Goal: Task Accomplishment & Management: Manage account settings

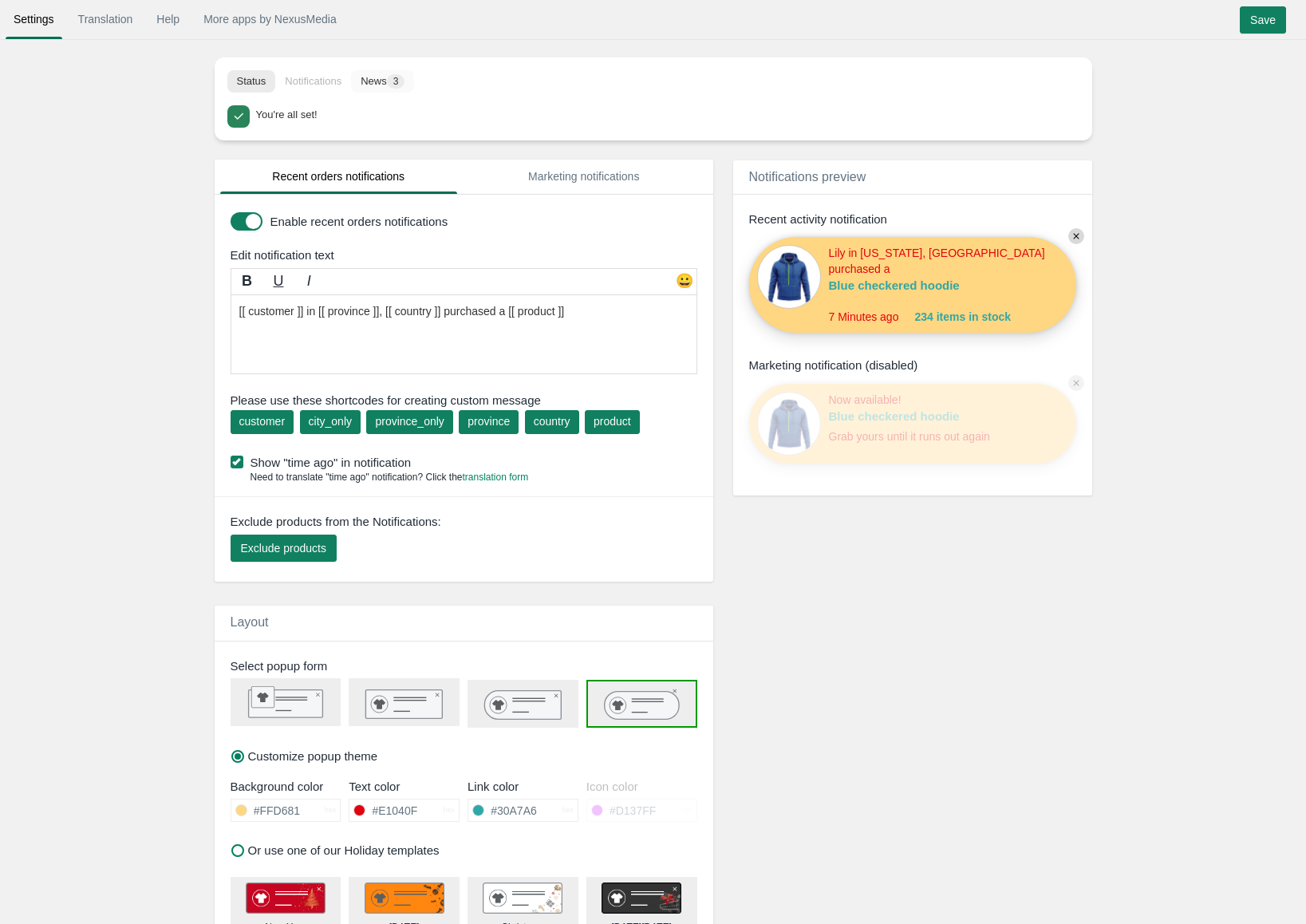
click at [379, 84] on button "News 3" at bounding box center [383, 82] width 63 height 22
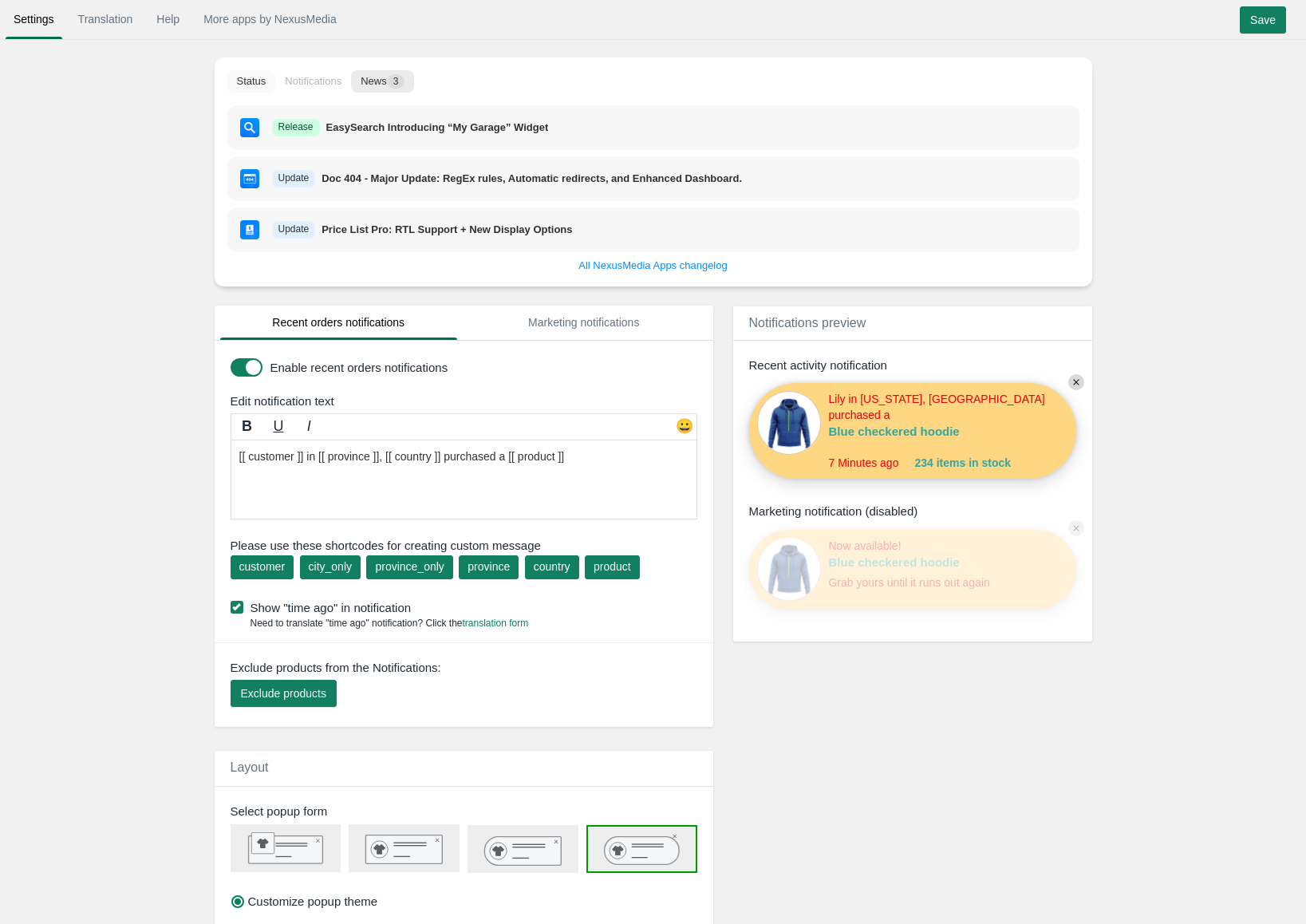
click at [243, 86] on button "Status" at bounding box center [251, 82] width 49 height 22
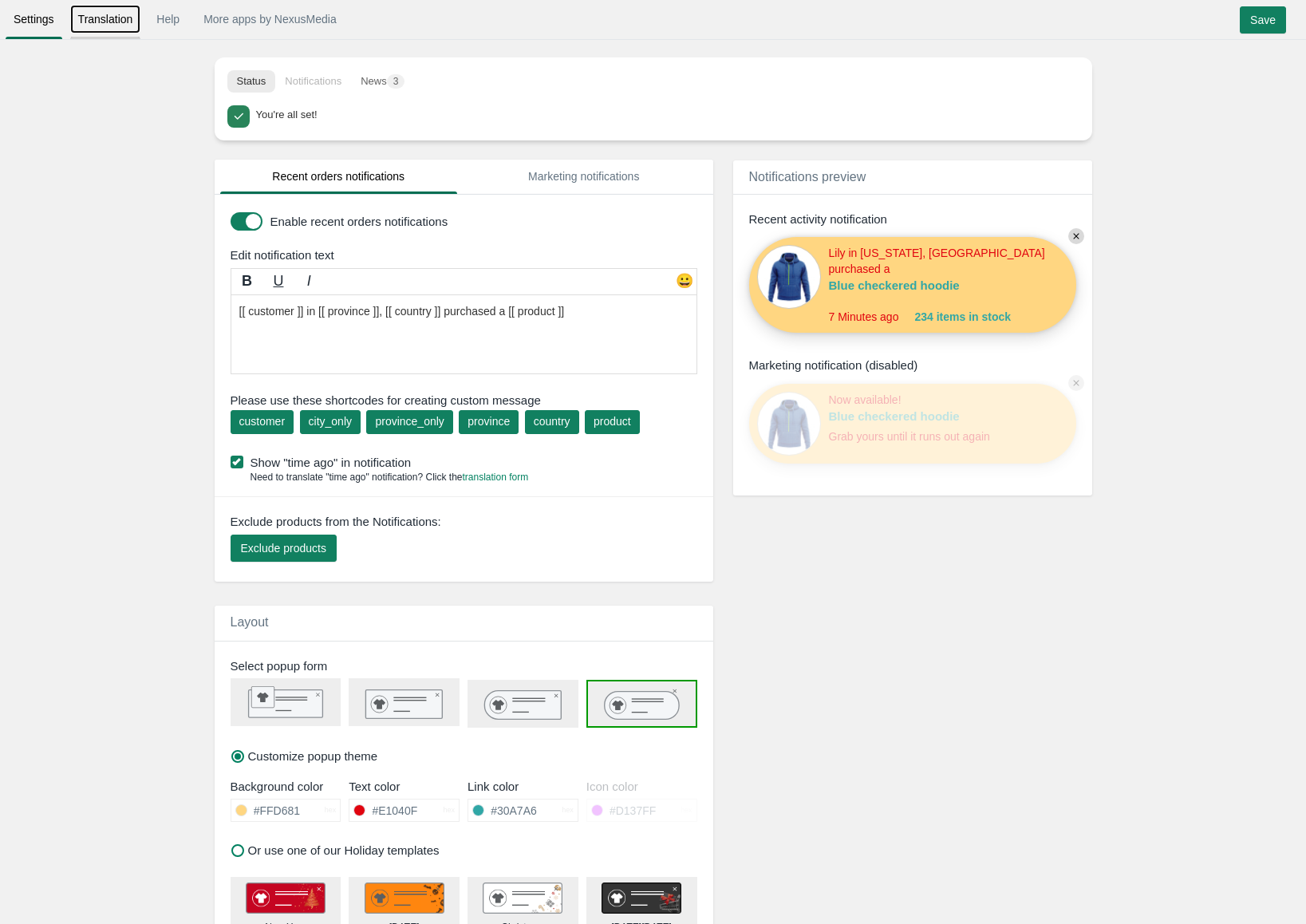
click at [111, 25] on link "Translation" at bounding box center [106, 19] width 71 height 29
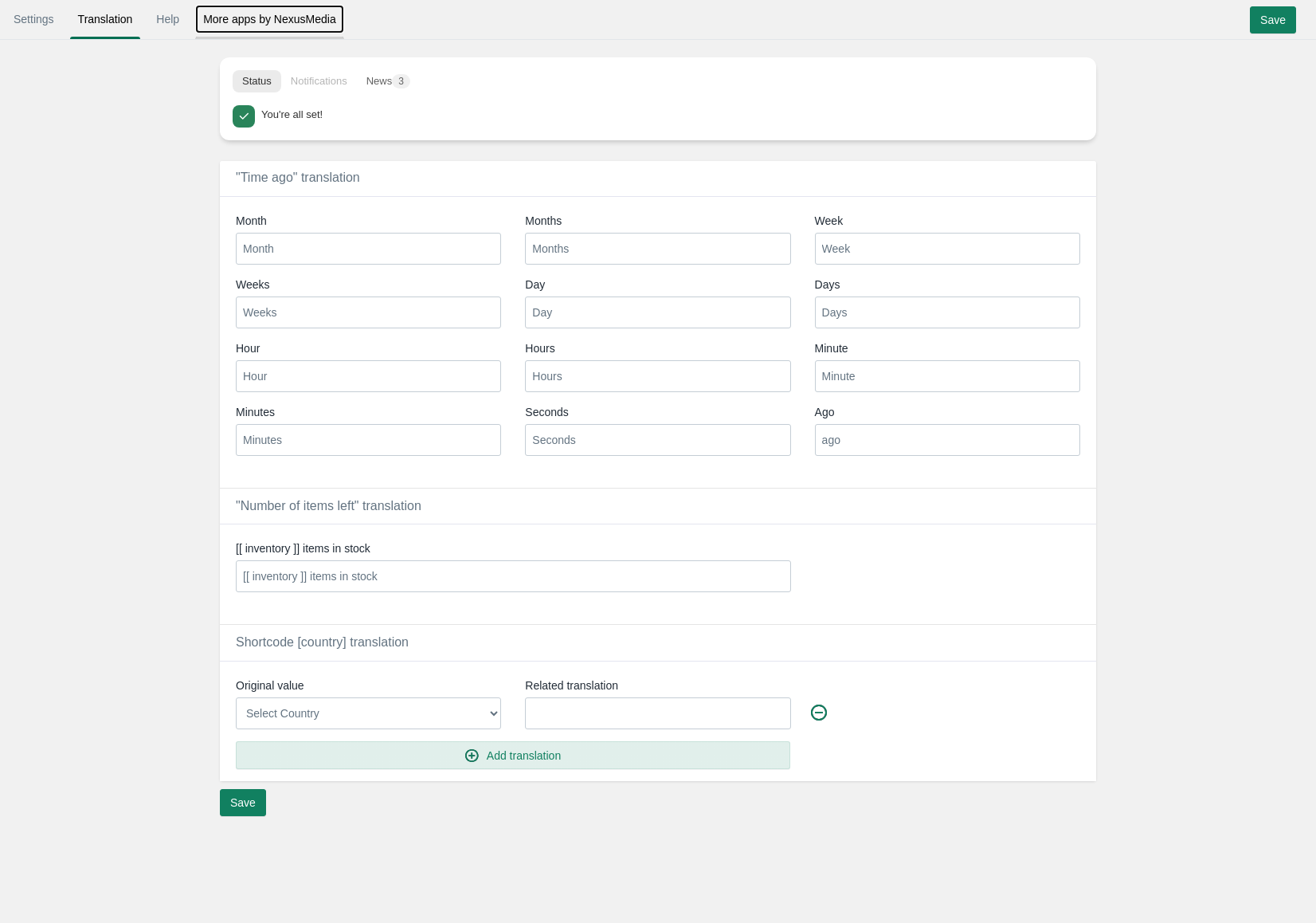
click at [196, 23] on link "More apps by NexusMedia" at bounding box center [270, 19] width 149 height 29
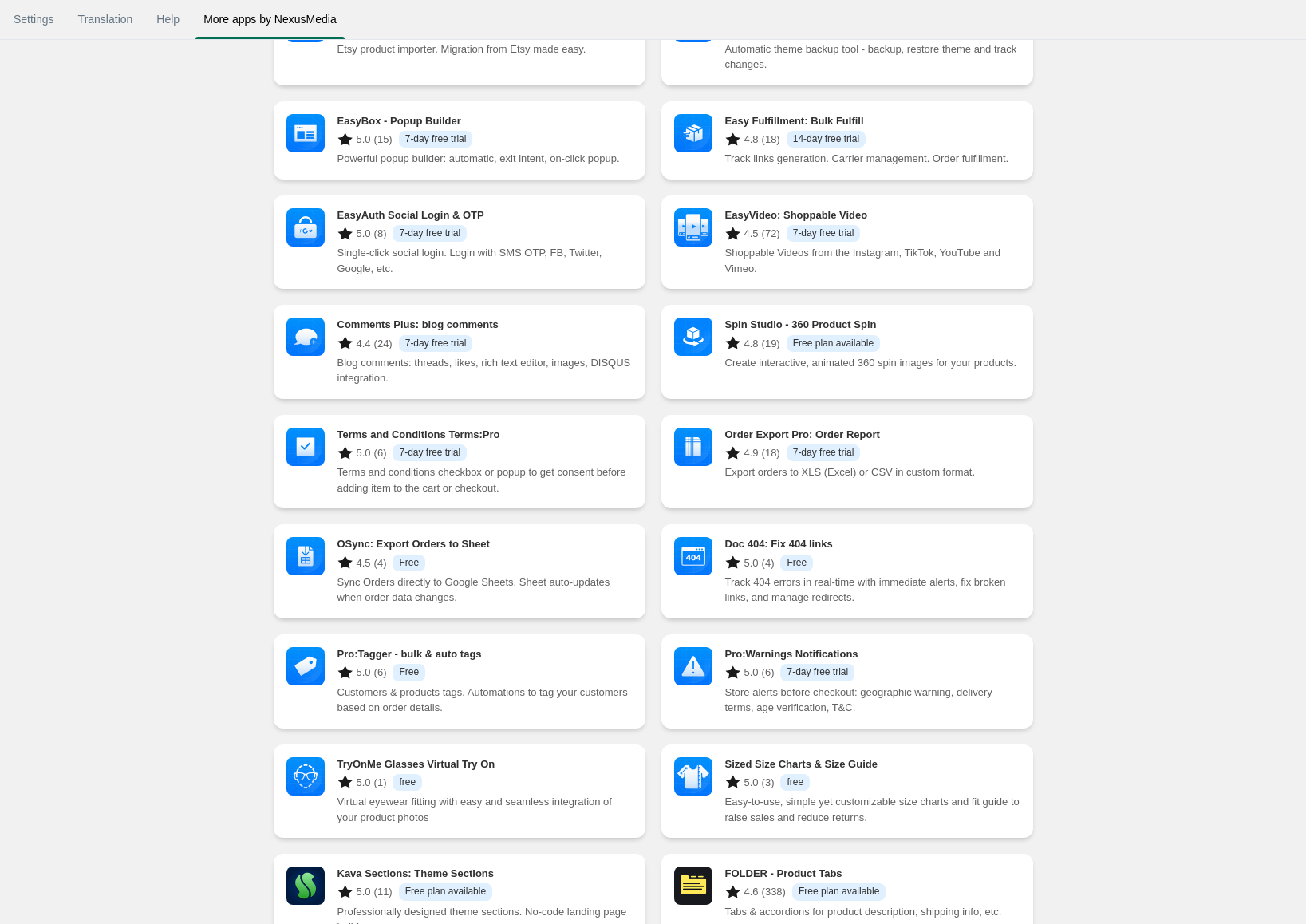
scroll to position [986, 0]
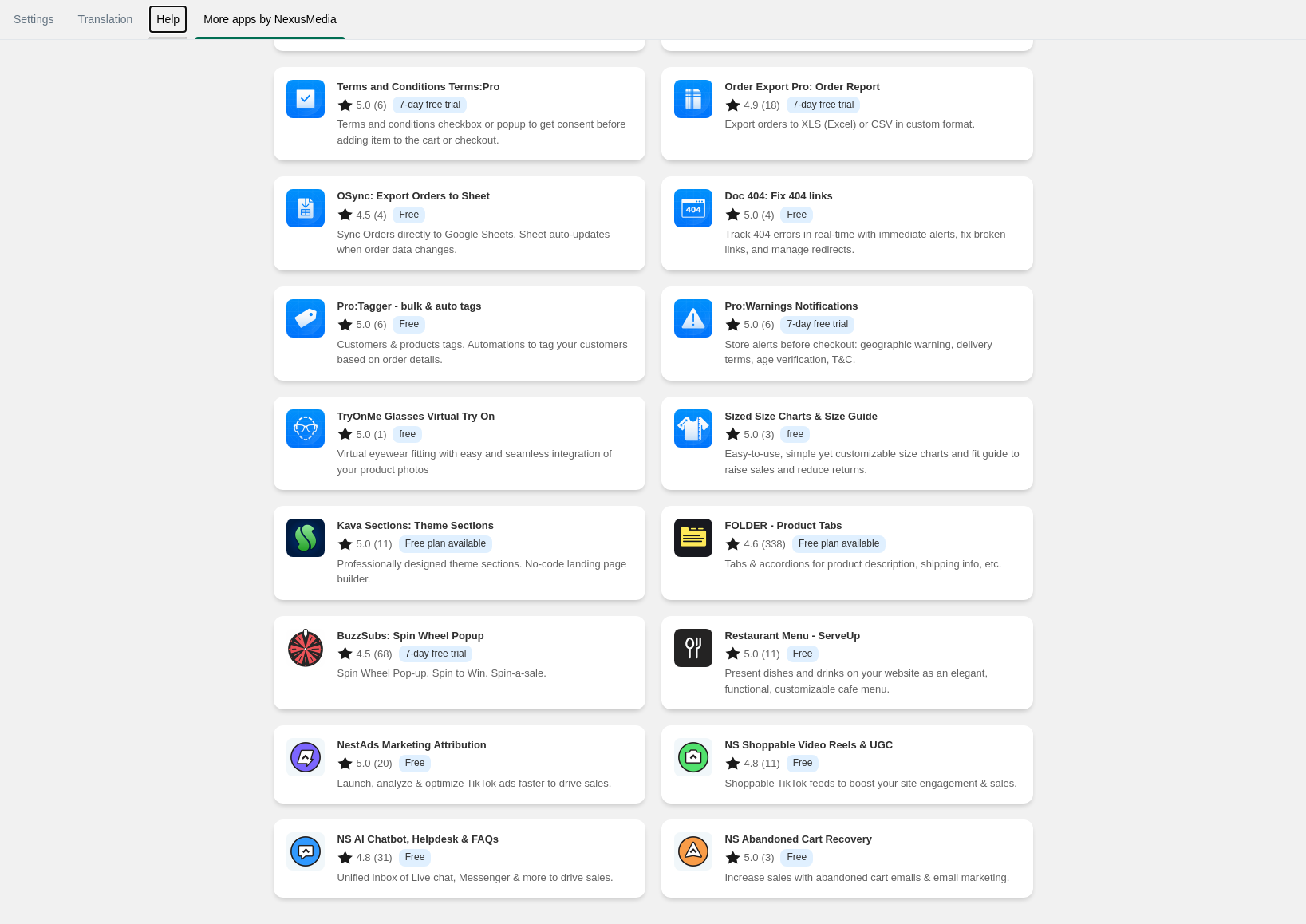
click at [176, 22] on link "Help" at bounding box center [168, 19] width 39 height 29
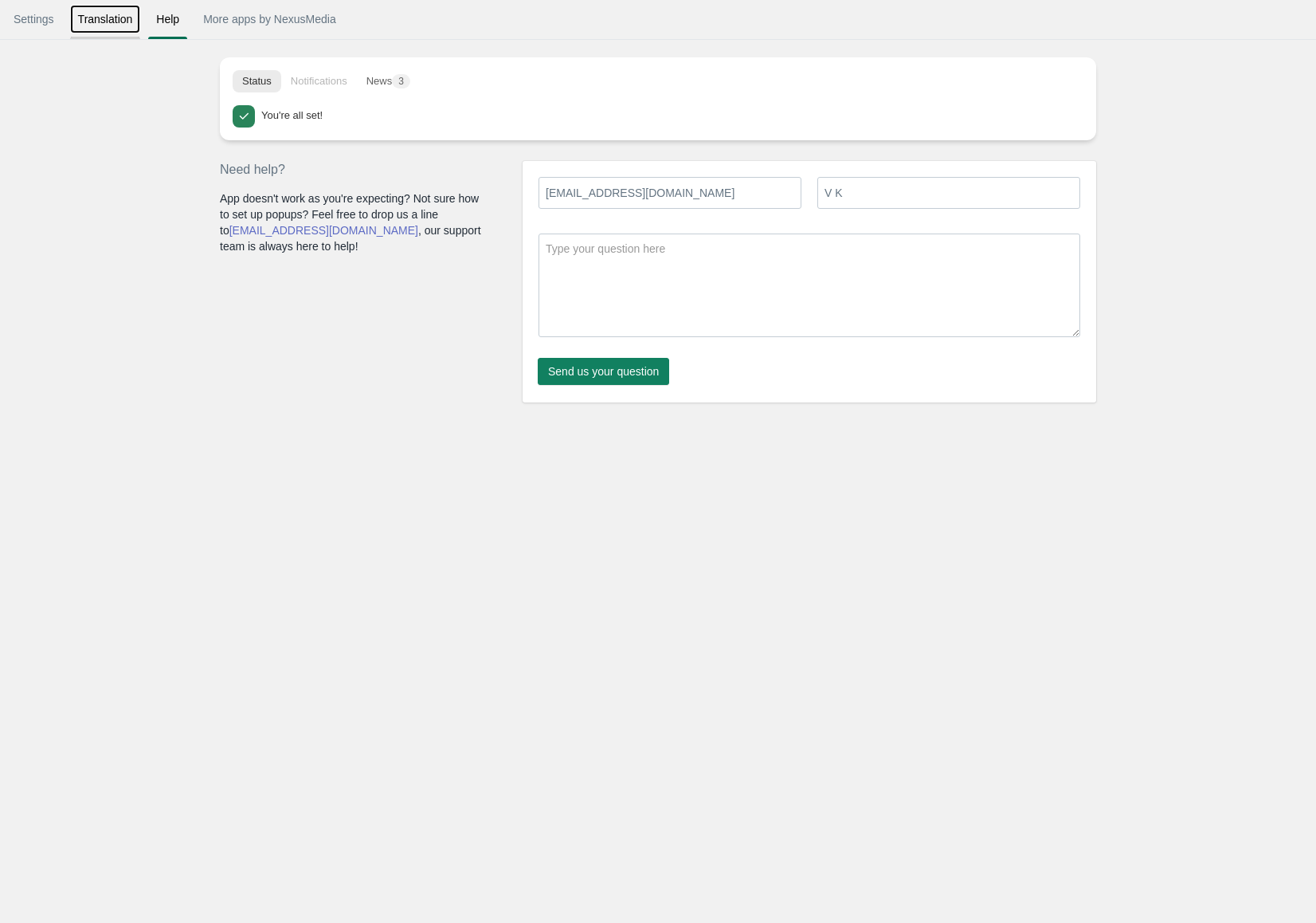
click at [100, 22] on link "Translation" at bounding box center [106, 19] width 71 height 29
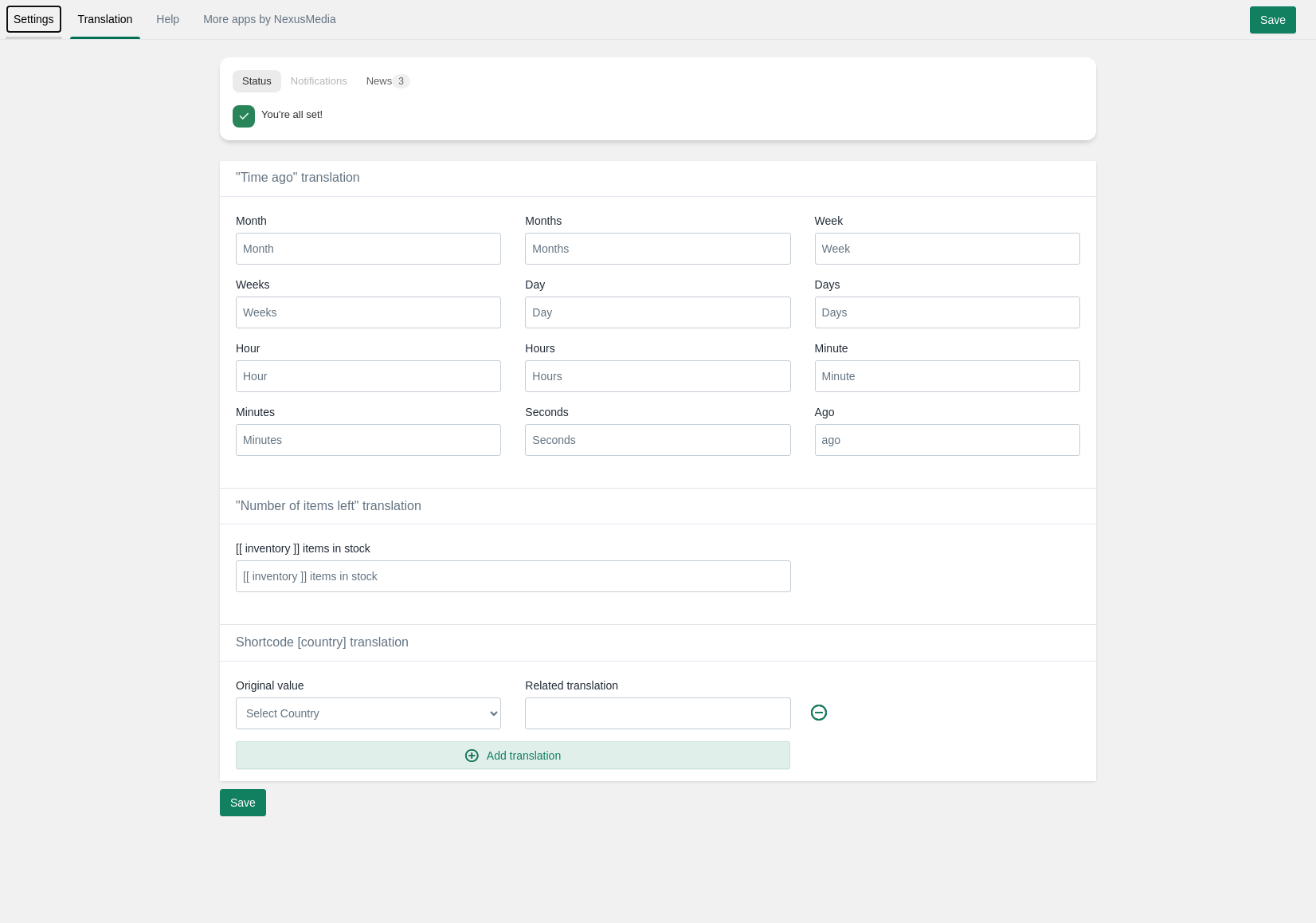
click at [42, 19] on link "Settings" at bounding box center [34, 19] width 57 height 29
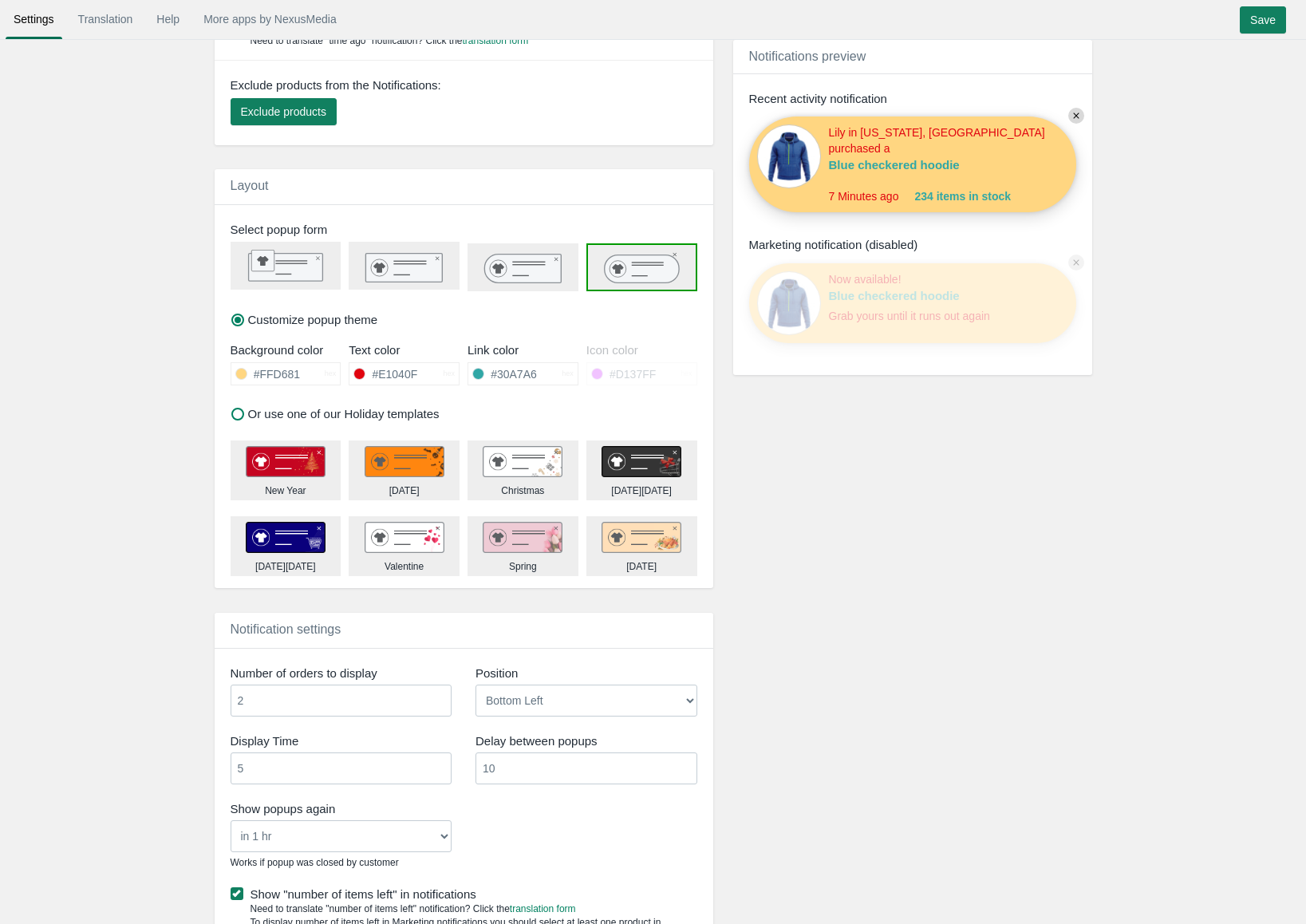
scroll to position [479, 0]
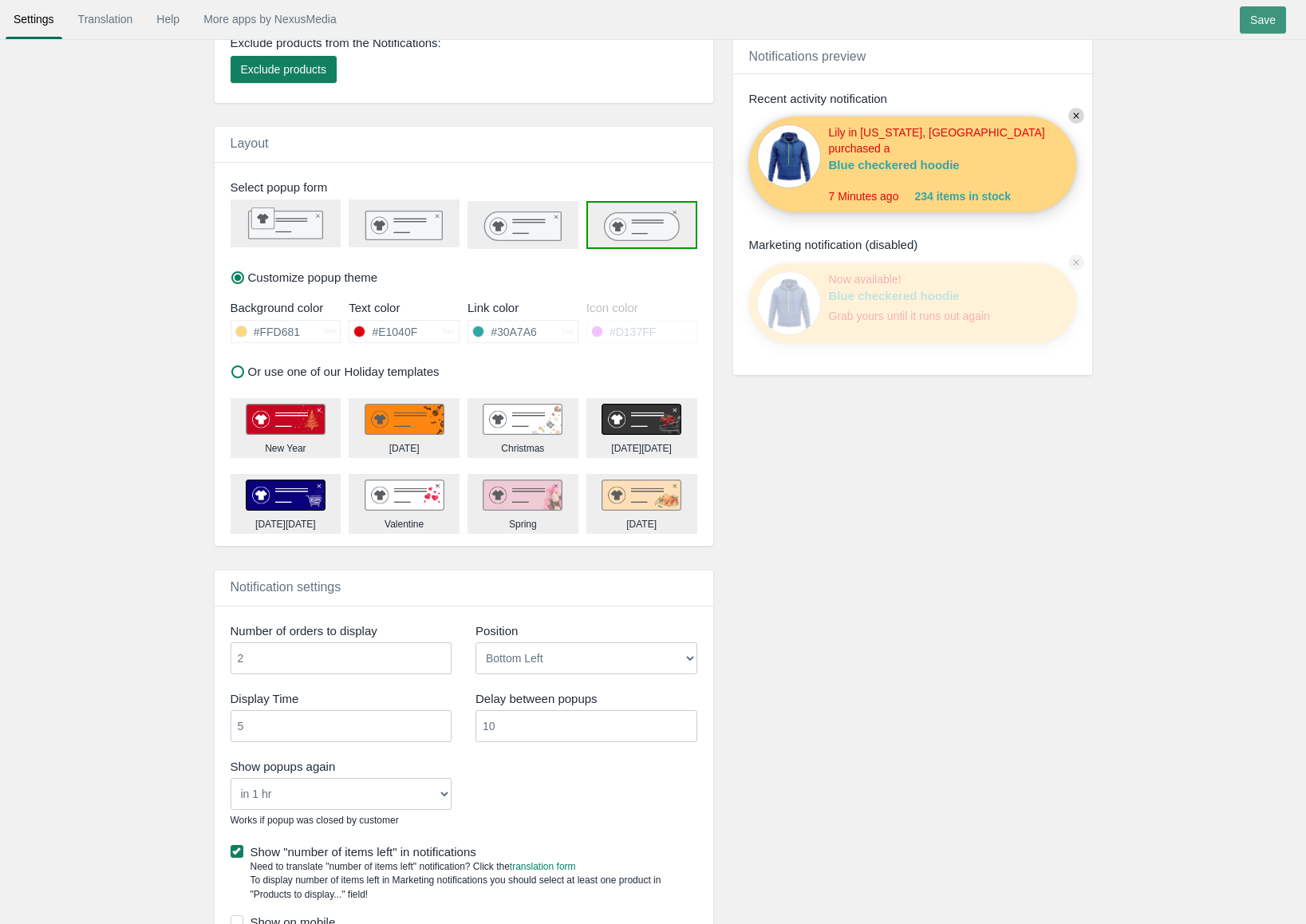
click at [1269, 20] on input "Save" at bounding box center [1263, 20] width 47 height 27
